Goal: Check status: Check status

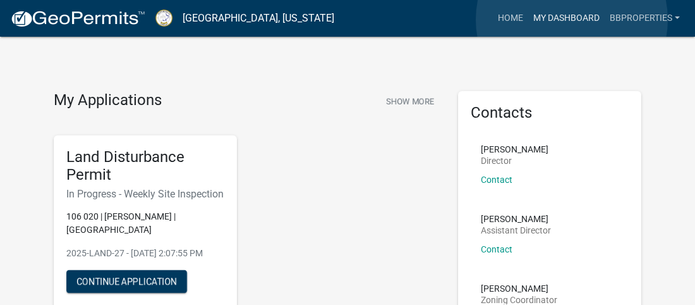
click at [572, 20] on link "My Dashboard" at bounding box center [566, 18] width 76 height 24
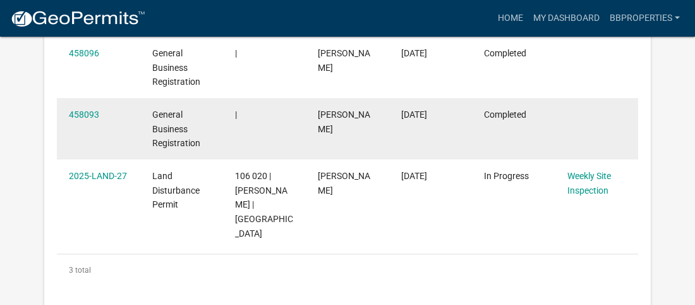
scroll to position [294, 0]
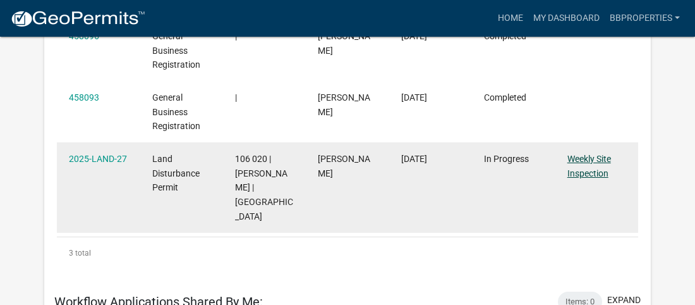
click at [600, 162] on link "Weekly Site Inspection" at bounding box center [589, 166] width 44 height 25
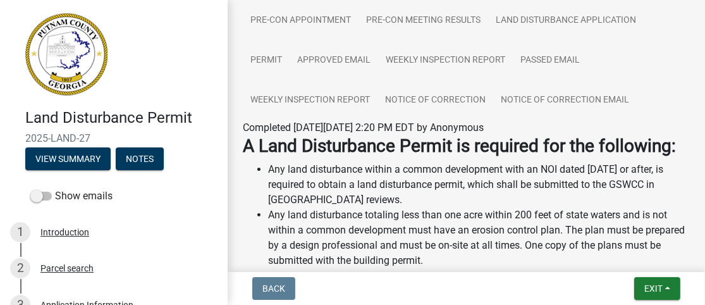
scroll to position [226, 0]
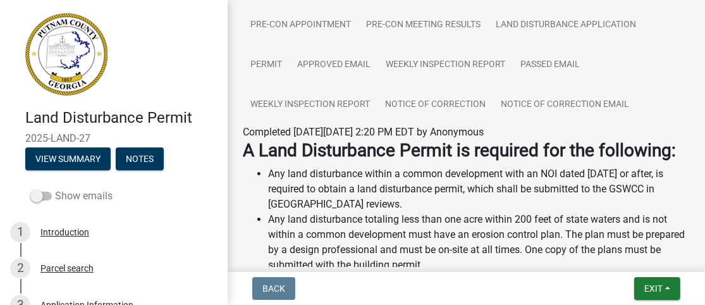
click at [105, 198] on label "Show emails" at bounding box center [71, 195] width 82 height 15
click at [55, 188] on input "Show emails" at bounding box center [55, 188] width 0 height 0
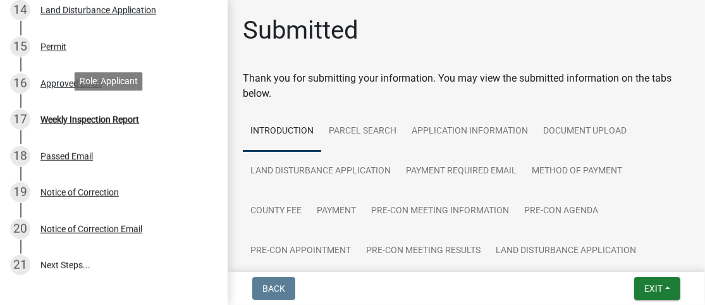
scroll to position [695, 0]
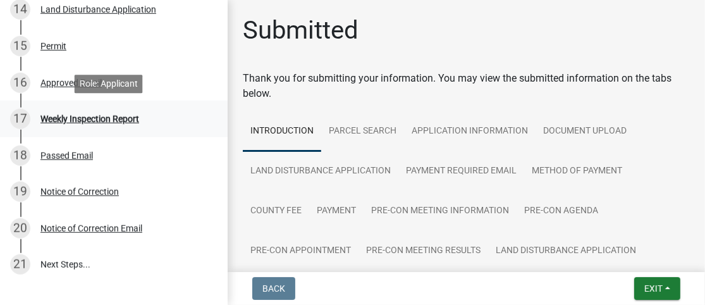
click at [119, 118] on div "Weekly Inspection Report" at bounding box center [89, 118] width 99 height 9
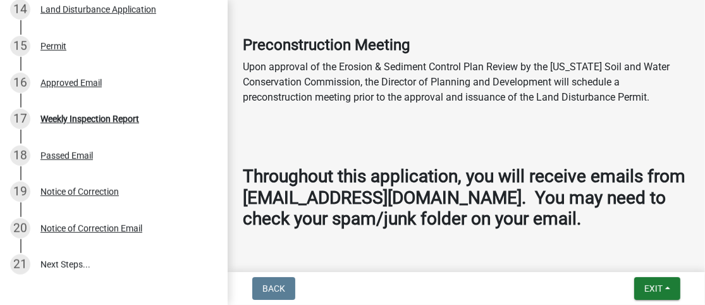
scroll to position [1489, 0]
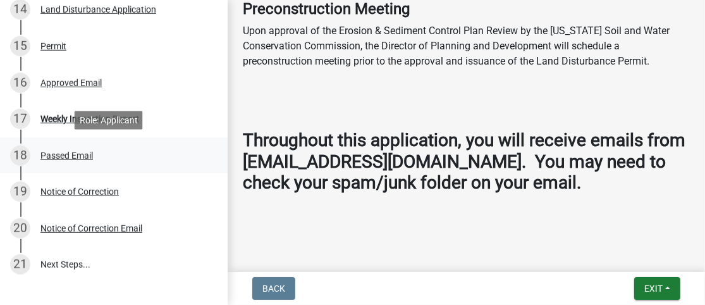
click at [84, 155] on div "Passed Email" at bounding box center [66, 155] width 52 height 9
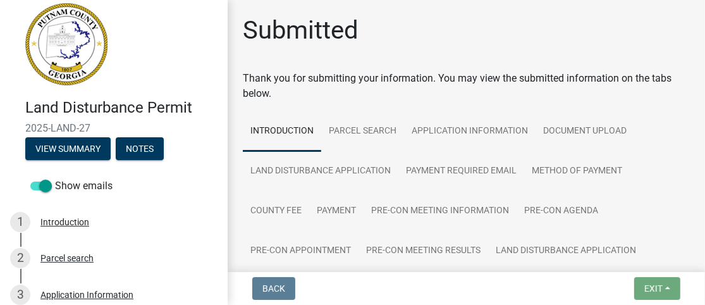
scroll to position [9, 0]
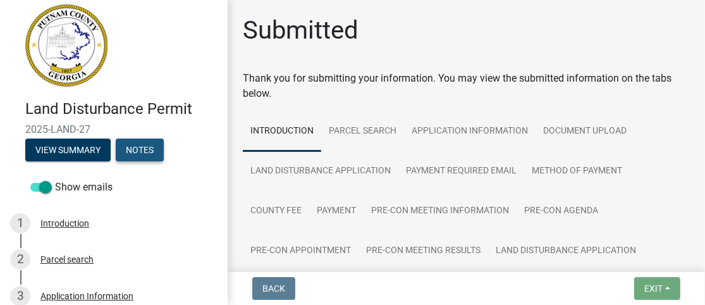
click at [152, 151] on button "Notes" at bounding box center [140, 149] width 48 height 23
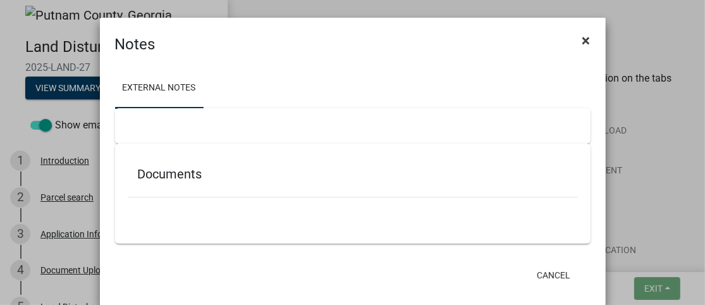
click at [587, 44] on button "×" at bounding box center [586, 40] width 28 height 35
